Goal: Check status: Check status

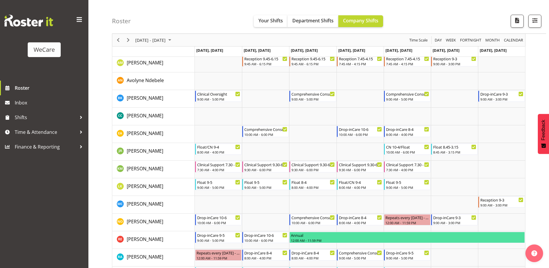
scroll to position [88, 0]
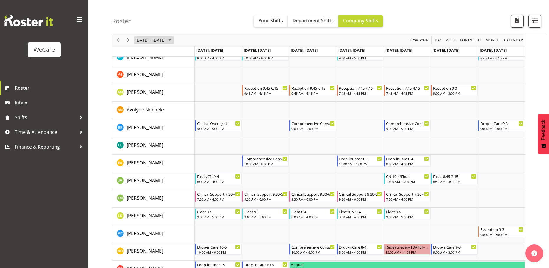
click at [173, 40] on span "September 08 - 14, 2025" at bounding box center [169, 40] width 7 height 7
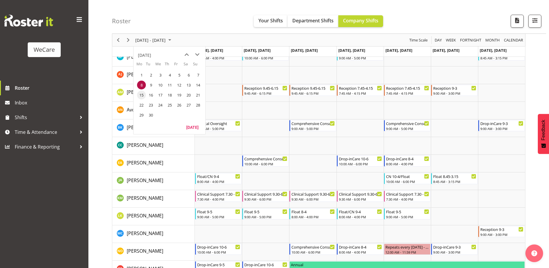
click at [144, 96] on span "15" at bounding box center [141, 95] width 9 height 9
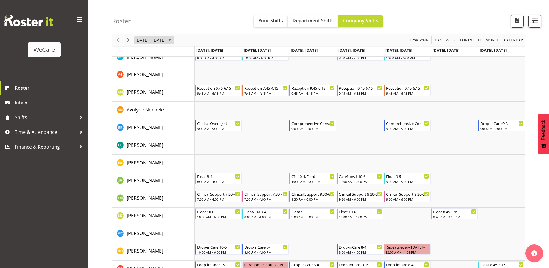
click at [173, 43] on span "September 15 - 21, 2025" at bounding box center [169, 40] width 7 height 7
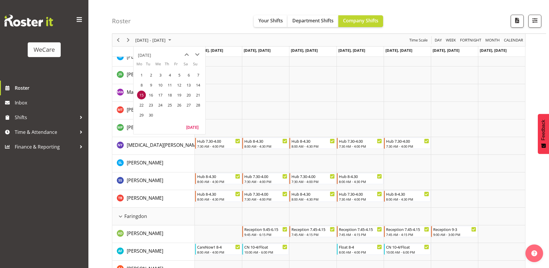
click at [201, 18] on div "Roster Your Shifts Department Shifts Company Shifts All Locations Clear Busines…" at bounding box center [329, 17] width 434 height 34
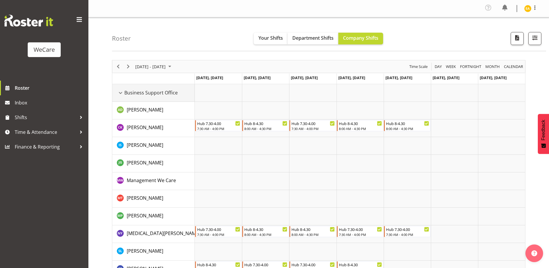
click at [123, 93] on div "Business Support Office resource" at bounding box center [121, 93] width 8 height 8
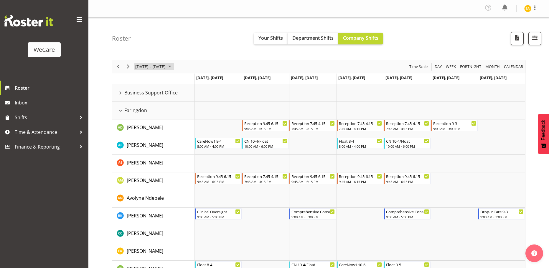
click at [166, 67] on span "September 15 - 21, 2025" at bounding box center [151, 66] width 32 height 7
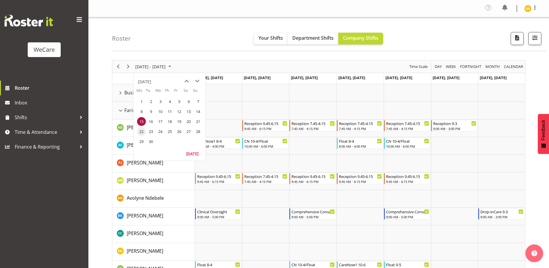
click at [145, 132] on span "22" at bounding box center [141, 131] width 9 height 9
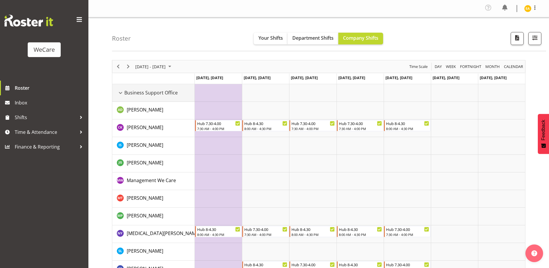
click at [137, 93] on span "Business Support Office" at bounding box center [150, 92] width 53 height 7
click at [120, 93] on div "Business Support Office resource" at bounding box center [121, 93] width 8 height 8
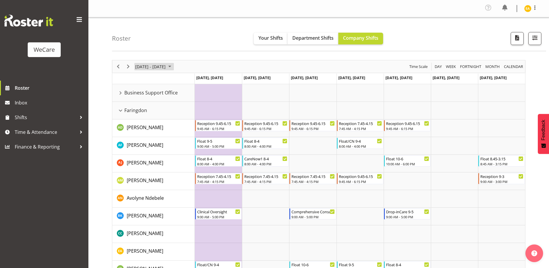
click at [173, 67] on span "September 22 - 28, 2025" at bounding box center [169, 66] width 7 height 7
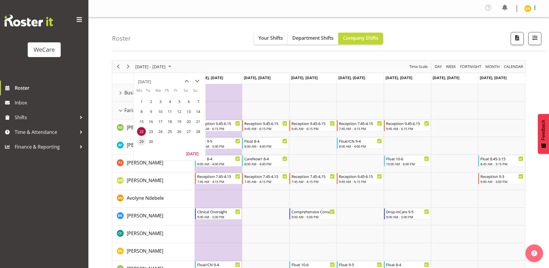
click at [144, 140] on span "29" at bounding box center [141, 141] width 9 height 9
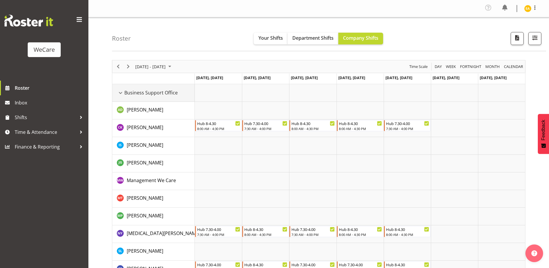
click at [123, 93] on div "Business Support Office resource" at bounding box center [121, 93] width 8 height 8
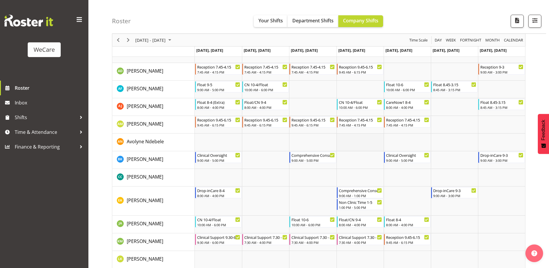
scroll to position [59, 0]
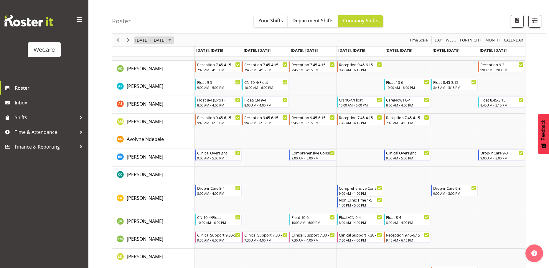
click at [166, 41] on span "Sep 29 - Oct 05, 2025" at bounding box center [151, 40] width 32 height 7
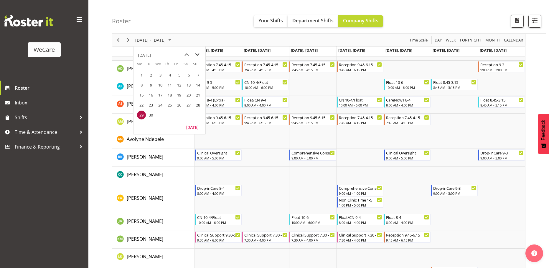
click at [197, 54] on span "next month" at bounding box center [197, 55] width 10 height 11
click at [141, 84] on span "6" at bounding box center [141, 85] width 9 height 9
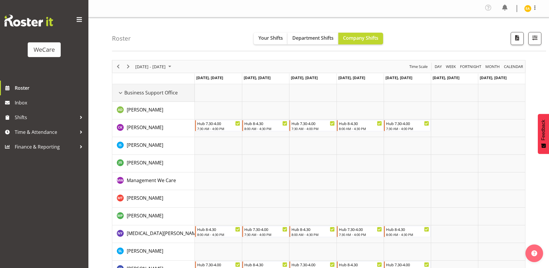
click at [121, 92] on div "Business Support Office resource" at bounding box center [121, 93] width 8 height 8
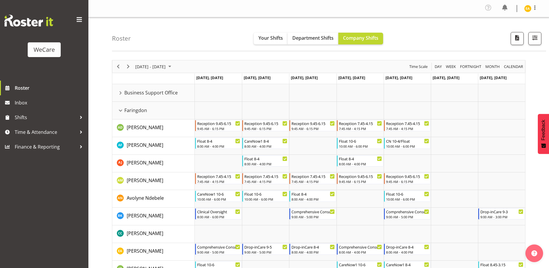
click at [419, 44] on div "Roster Your Shifts Department Shifts Company Shifts All Locations Clear Busines…" at bounding box center [329, 34] width 434 height 34
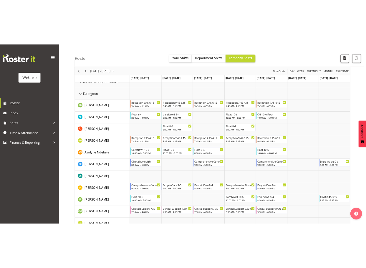
scroll to position [34, 0]
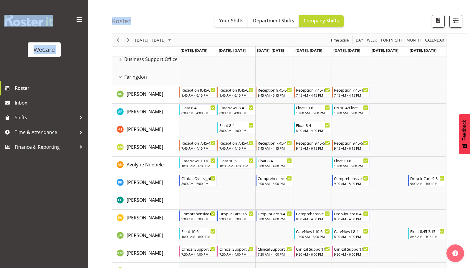
drag, startPoint x: 0, startPoint y: 12, endPoint x: 151, endPoint y: 6, distance: 150.7
click at [163, 18] on div "Roster Your Shifts Department Shifts Company Shifts All Locations Clear Busines…" at bounding box center [289, 17] width 355 height 34
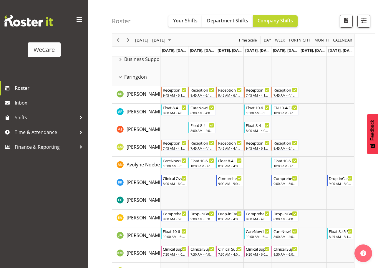
click at [326, 2] on div "Roster Your Shifts Department Shifts Company Shifts All Locations Clear Busines…" at bounding box center [243, 17] width 263 height 34
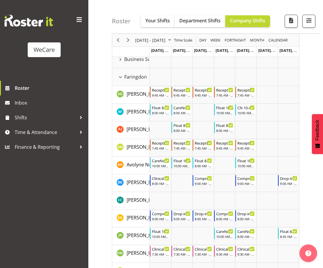
click at [0, 177] on div "WeCare Roster Inbox Shifts Time & Attendance Finance & Reporting" at bounding box center [44, 134] width 88 height 268
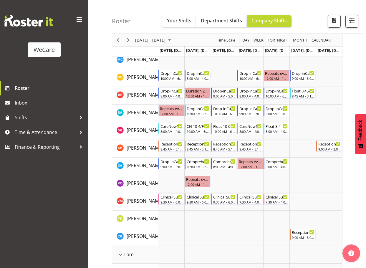
scroll to position [299, 0]
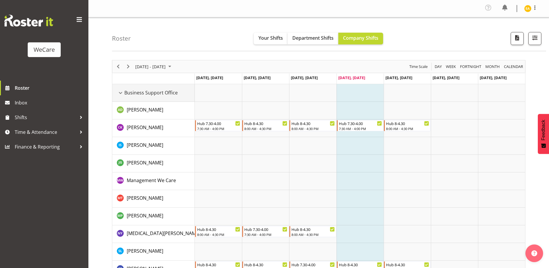
click at [123, 93] on div "Business Support Office resource" at bounding box center [121, 93] width 8 height 8
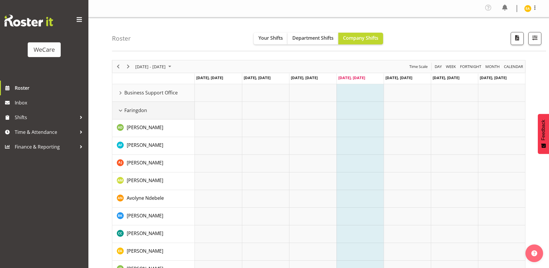
click at [123, 111] on div "Faringdon resource" at bounding box center [121, 111] width 8 height 8
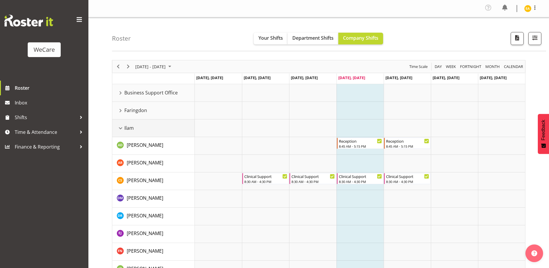
click at [120, 127] on div "Ilam resource" at bounding box center [121, 129] width 8 height 8
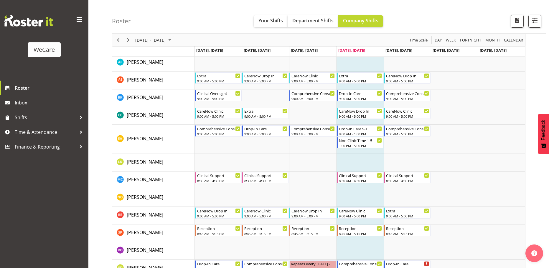
scroll to position [59, 0]
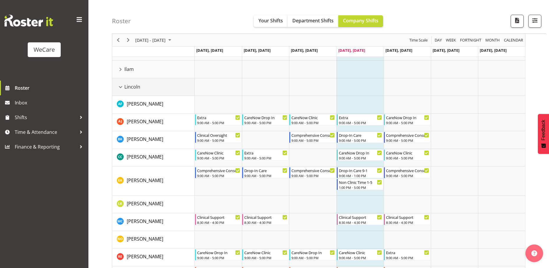
click at [122, 86] on div "Lincoln resource" at bounding box center [121, 87] width 8 height 8
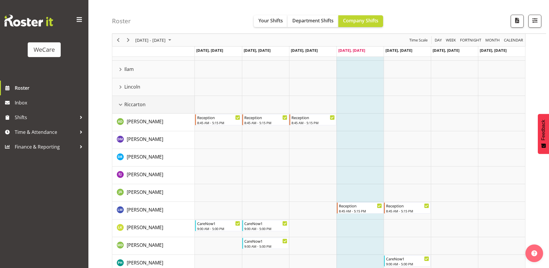
click at [120, 102] on div "Riccarton resource" at bounding box center [121, 105] width 8 height 8
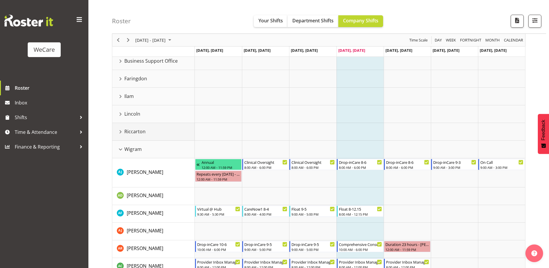
scroll to position [29, 0]
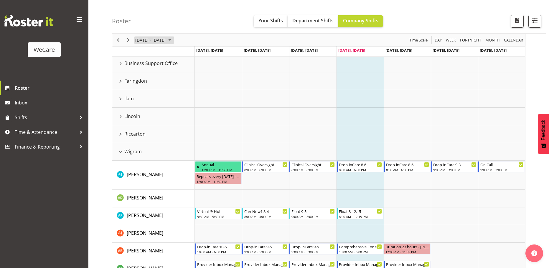
click at [166, 42] on span "[DATE] - [DATE]" at bounding box center [151, 40] width 32 height 7
click at [197, 56] on span "next month" at bounding box center [197, 55] width 10 height 11
click at [141, 76] on span "1" at bounding box center [141, 75] width 9 height 9
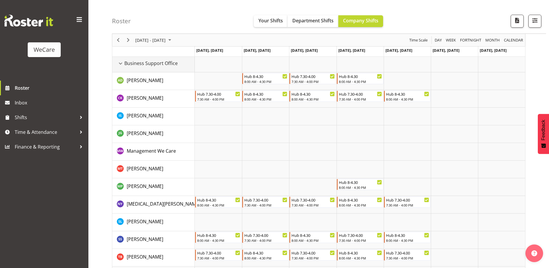
drag, startPoint x: 122, startPoint y: 65, endPoint x: 148, endPoint y: 69, distance: 26.5
click at [122, 65] on div "Business Support Office resource" at bounding box center [121, 64] width 8 height 8
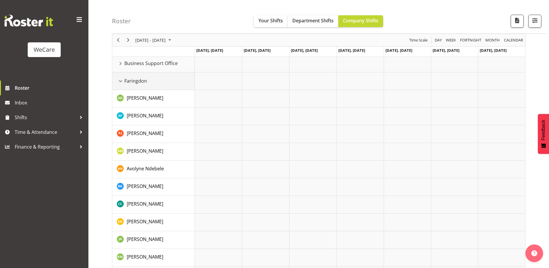
click at [119, 82] on div "Faringdon resource" at bounding box center [121, 81] width 8 height 8
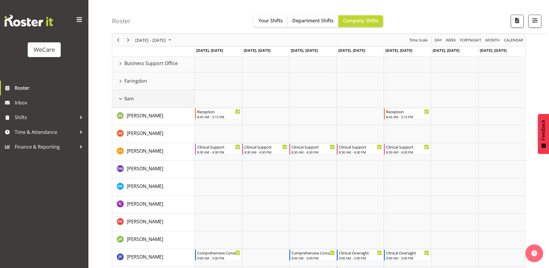
click at [121, 98] on div "Ilam resource" at bounding box center [121, 99] width 8 height 8
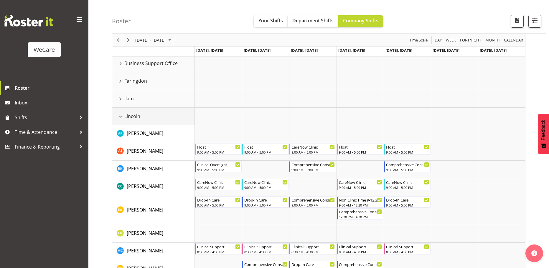
click at [122, 116] on div "Lincoln resource" at bounding box center [121, 117] width 8 height 8
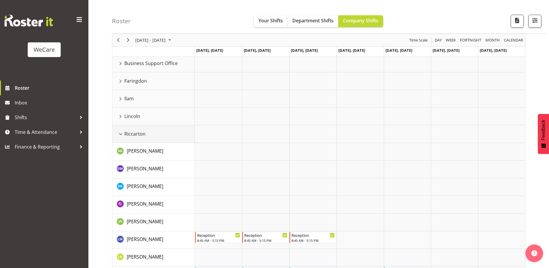
click at [118, 133] on div "Riccarton resource" at bounding box center [121, 135] width 8 height 8
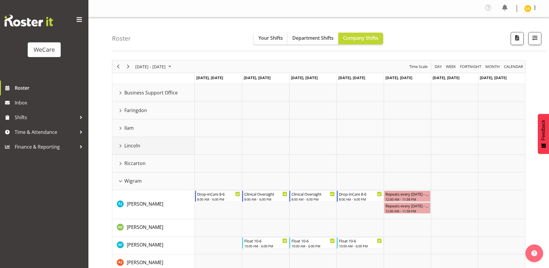
click at [125, 144] on span "Lincoln" at bounding box center [132, 145] width 16 height 7
click at [121, 147] on div "Lincoln resource" at bounding box center [121, 146] width 8 height 8
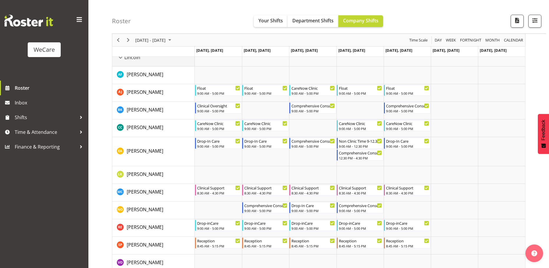
scroll to position [118, 0]
